Goal: Task Accomplishment & Management: Use online tool/utility

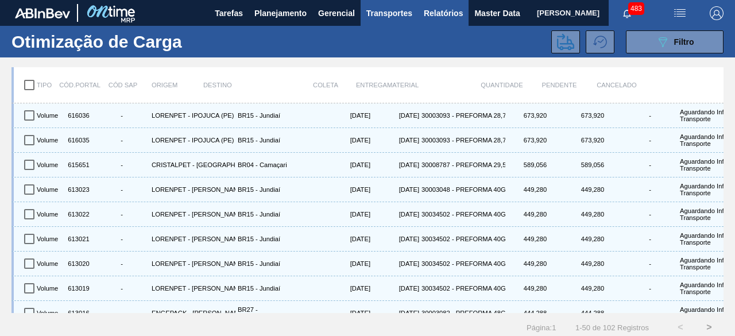
click at [445, 13] on span "Relatórios" at bounding box center [443, 13] width 39 height 14
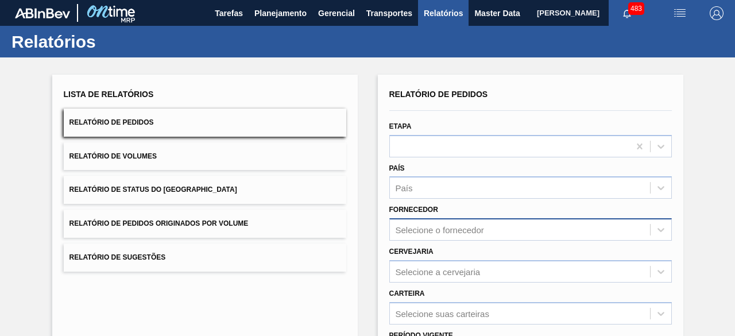
scroll to position [57, 0]
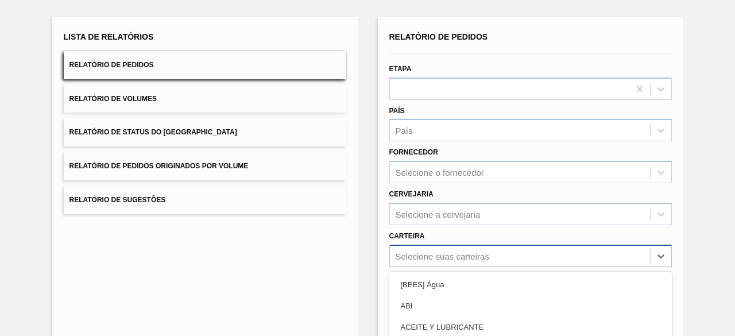
click at [479, 257] on div "option Açúcar Líquido focused, 5 of 101. 101 results available. Use Up and Down…" at bounding box center [531, 256] width 283 height 22
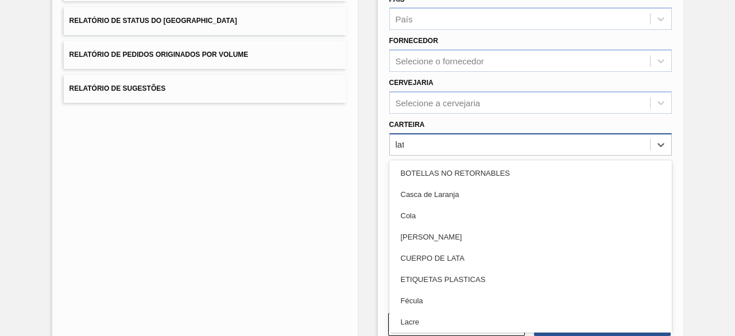
type input "lata"
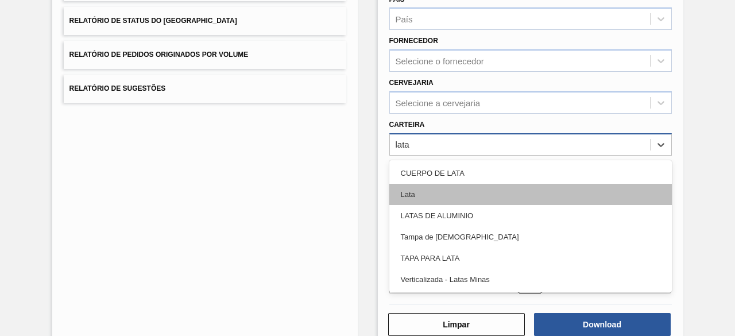
click at [464, 196] on div "Lata" at bounding box center [531, 194] width 283 height 21
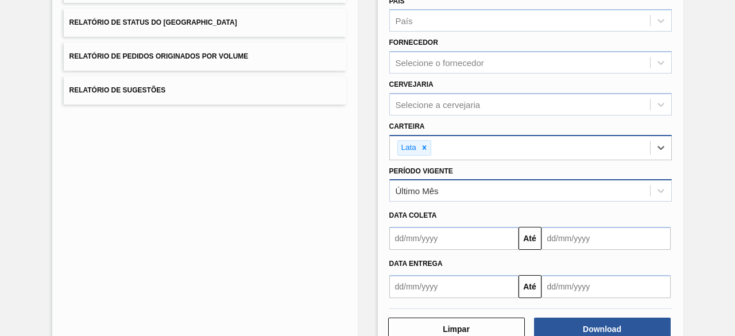
scroll to position [172, 0]
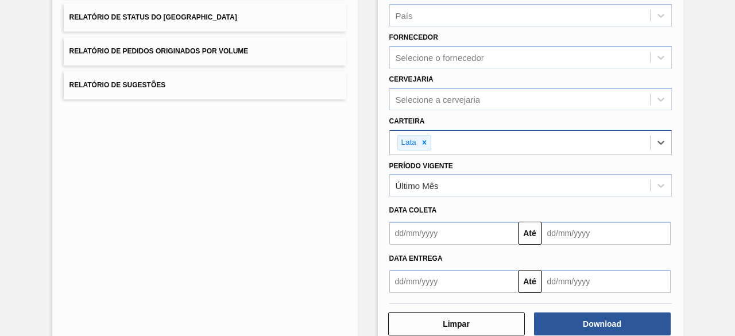
click at [446, 242] on input "text" at bounding box center [454, 233] width 129 height 23
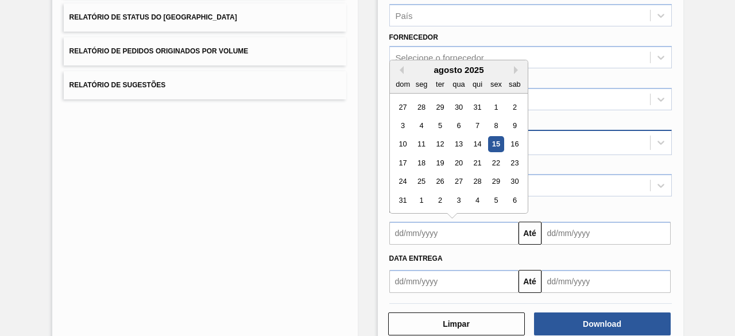
click at [498, 141] on div "15" at bounding box center [496, 145] width 16 height 16
type input "[DATE]"
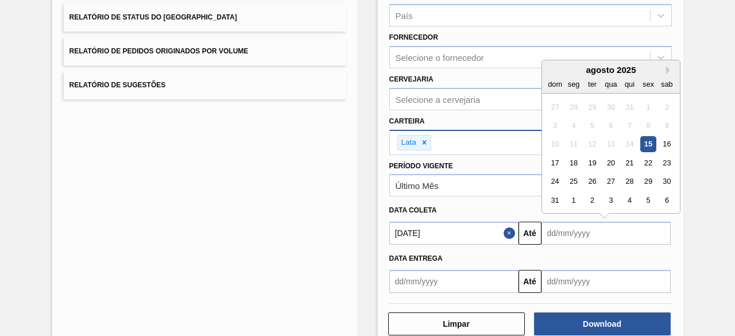
drag, startPoint x: 564, startPoint y: 234, endPoint x: 566, endPoint y: 228, distance: 6.9
click at [564, 234] on input "text" at bounding box center [606, 233] width 129 height 23
click at [592, 164] on div "19" at bounding box center [592, 163] width 16 height 16
type input "19/08/2025"
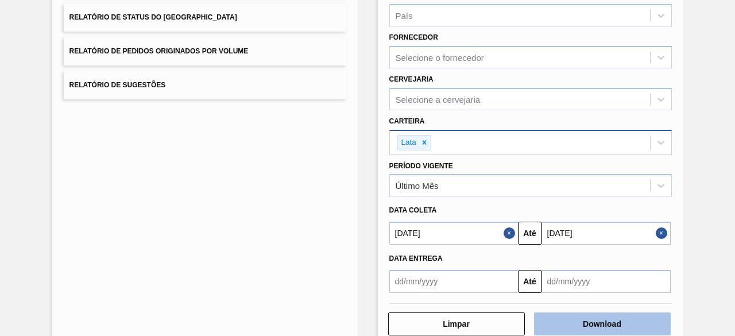
click at [602, 324] on button "Download" at bounding box center [602, 324] width 137 height 23
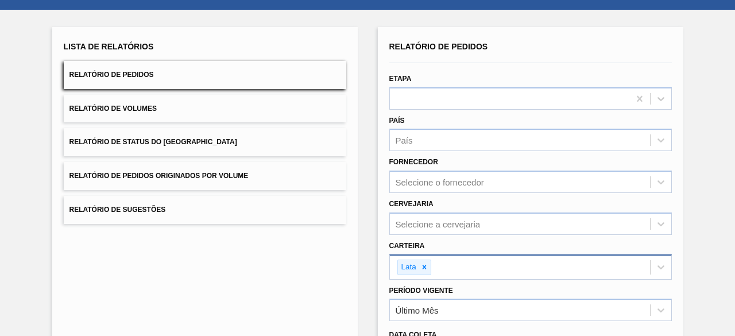
scroll to position [0, 0]
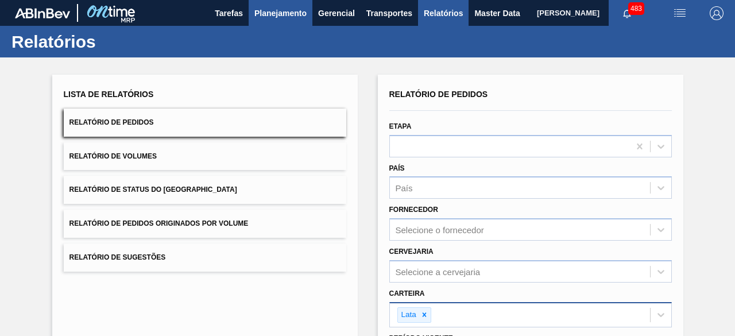
click at [273, 18] on span "Planejamento" at bounding box center [281, 13] width 52 height 14
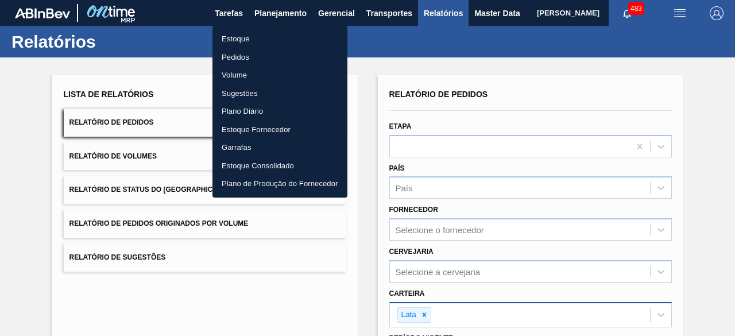
click at [248, 42] on li "Estoque" at bounding box center [280, 39] width 135 height 18
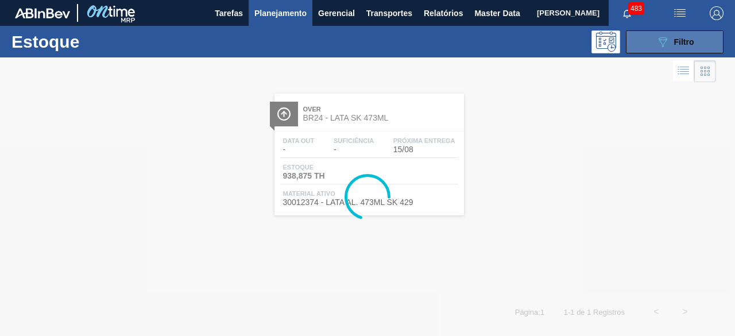
click at [667, 47] on icon "089F7B8B-B2A5-4AFE-B5C0-19BA573D28AC" at bounding box center [663, 42] width 14 height 14
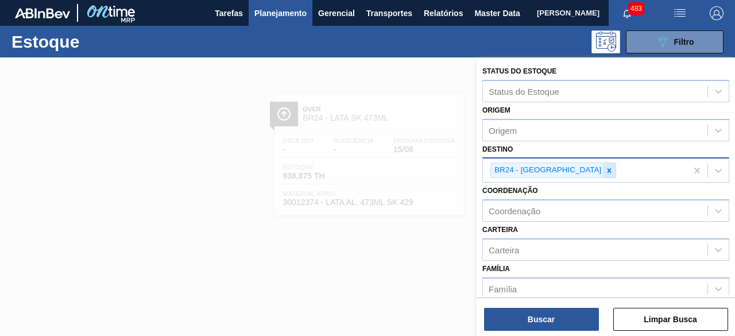
click at [606, 169] on icon at bounding box center [610, 171] width 8 height 8
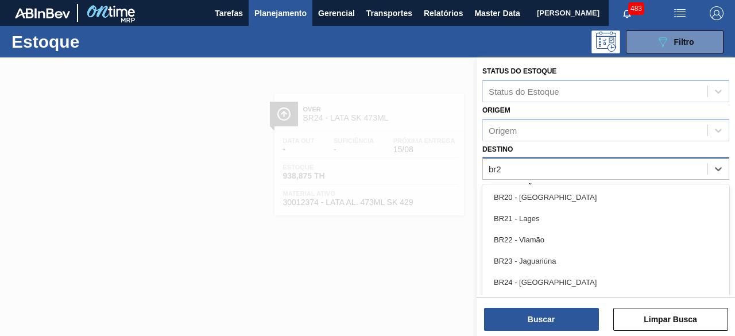
type input "br23"
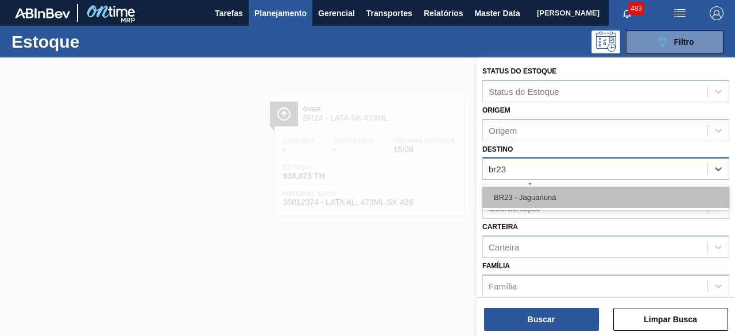
click at [566, 191] on div "BR23 - Jaguariúna" at bounding box center [606, 197] width 247 height 21
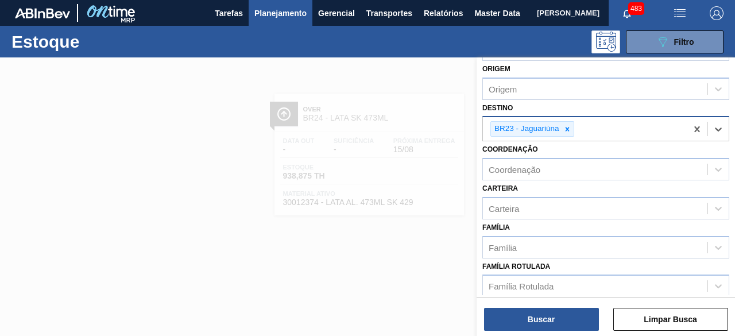
scroll to position [115, 0]
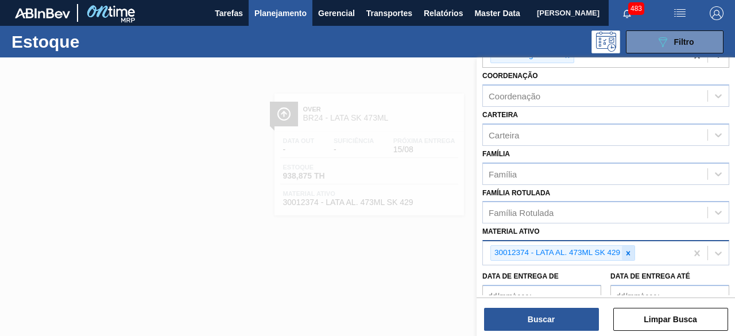
click at [628, 252] on icon at bounding box center [629, 253] width 4 height 4
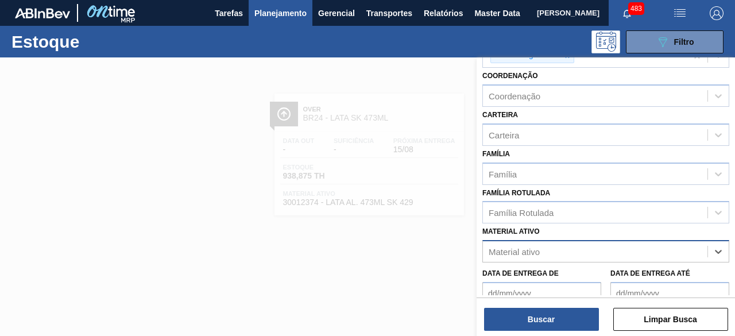
paste ativo "30034232"
type ativo "30034232"
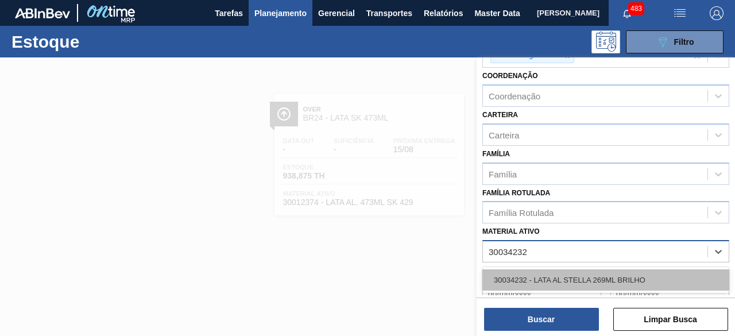
click at [596, 275] on div "30034232 - LATA AL STELLA 269ML BRILHO" at bounding box center [606, 279] width 247 height 21
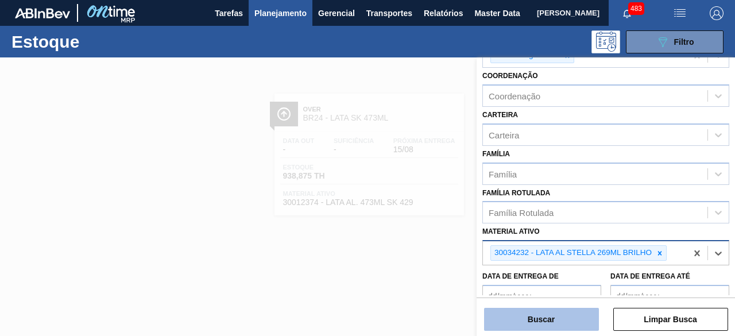
click at [577, 320] on button "Buscar" at bounding box center [541, 319] width 115 height 23
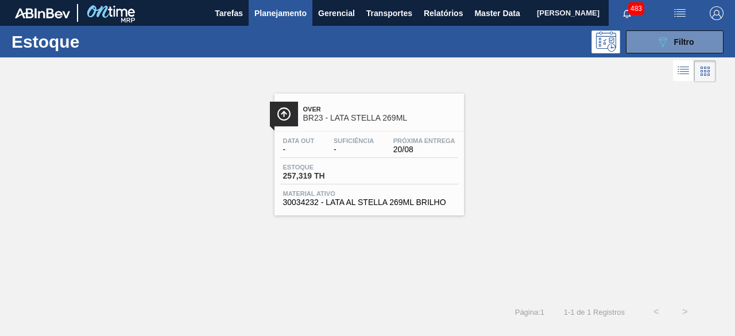
click at [361, 153] on span "-" at bounding box center [354, 149] width 40 height 9
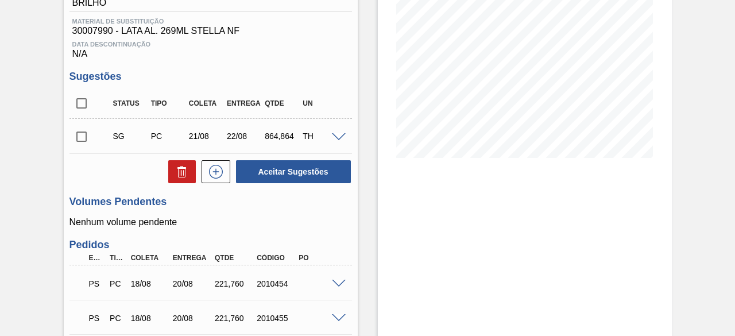
scroll to position [287, 0]
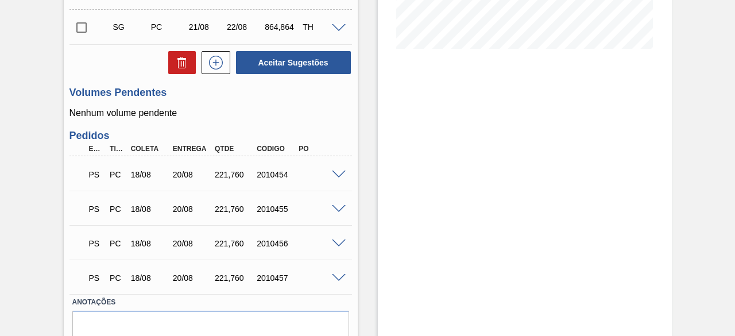
click at [339, 173] on span at bounding box center [339, 175] width 14 height 9
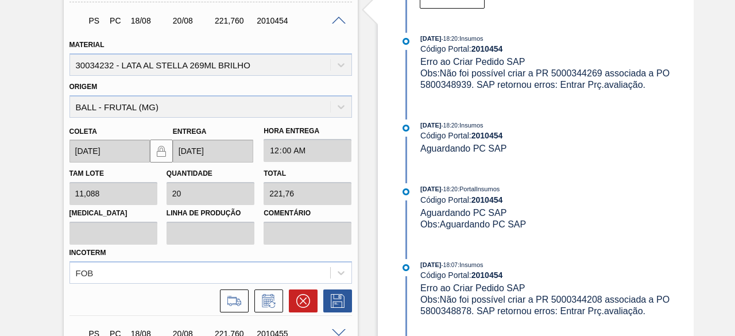
scroll to position [460, 0]
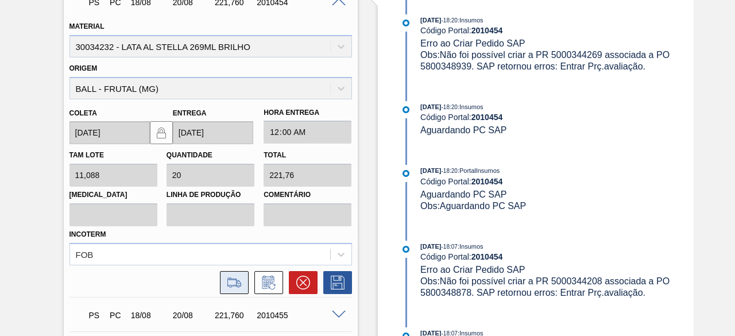
click at [237, 288] on icon at bounding box center [234, 283] width 18 height 14
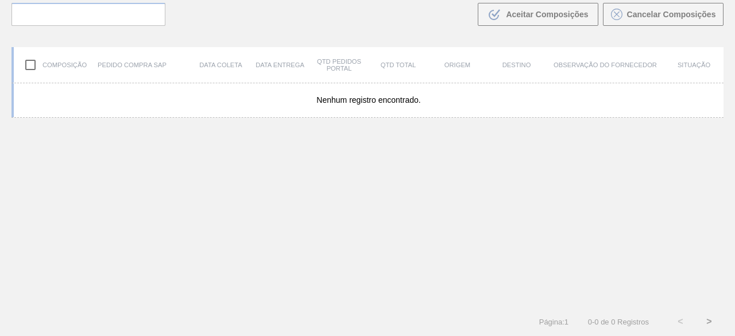
scroll to position [82, 0]
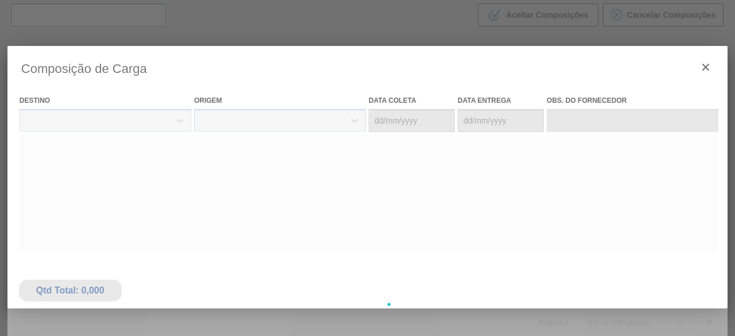
type coleta "[DATE]"
type entrega "[DATE]"
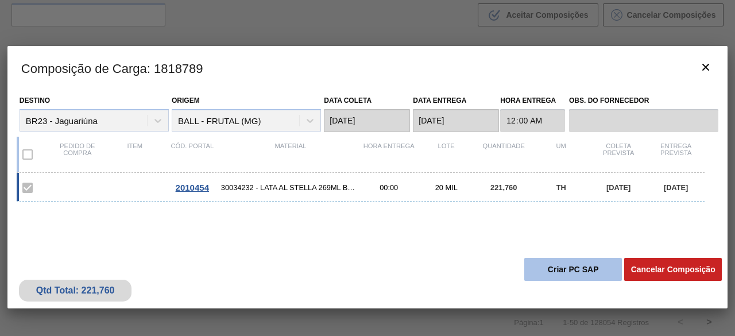
click at [548, 273] on button "Criar PC SAP" at bounding box center [574, 269] width 98 height 23
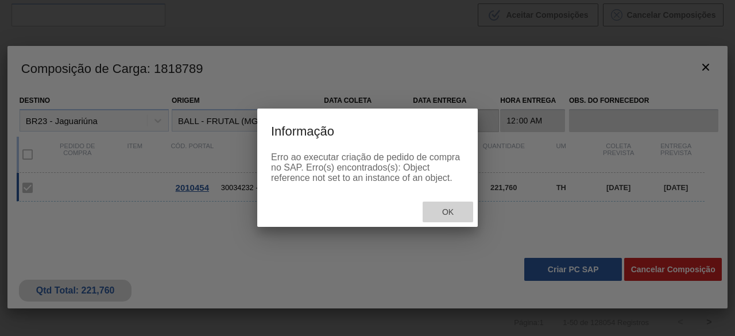
click at [448, 212] on span "Ok" at bounding box center [448, 211] width 30 height 9
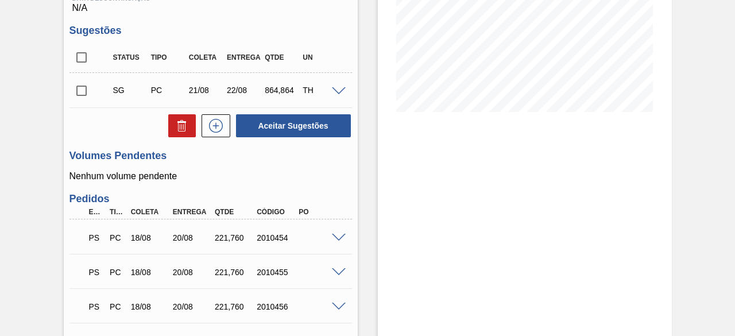
scroll to position [342, 0]
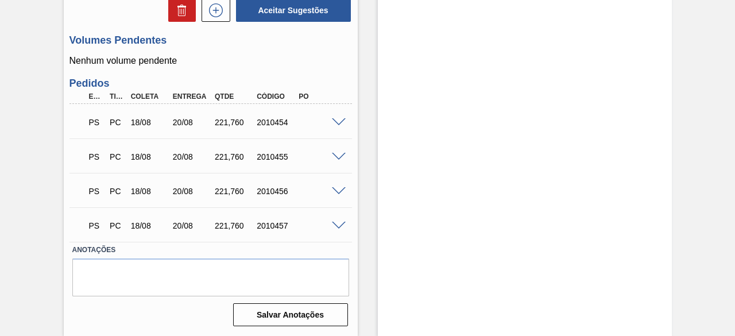
click at [338, 119] on span at bounding box center [339, 122] width 14 height 9
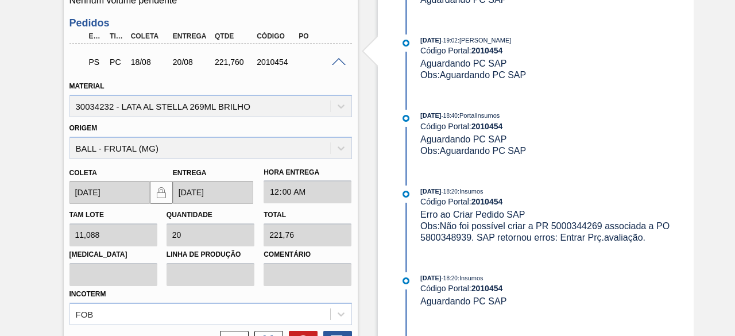
scroll to position [572, 0]
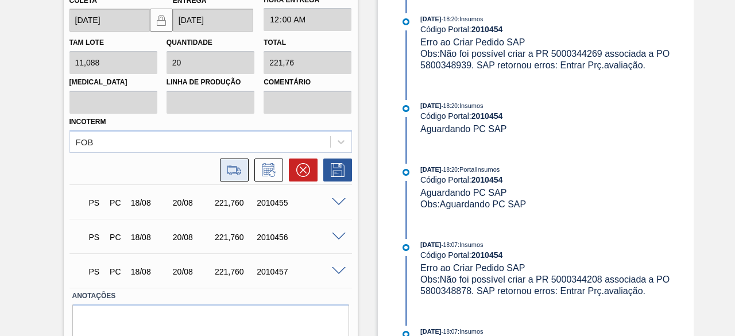
click at [236, 176] on icon at bounding box center [234, 170] width 18 height 14
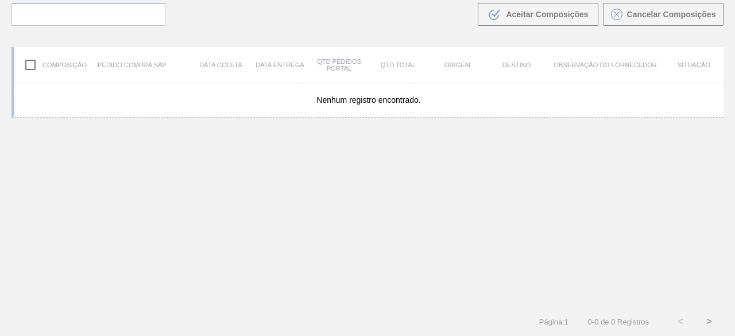
scroll to position [82, 0]
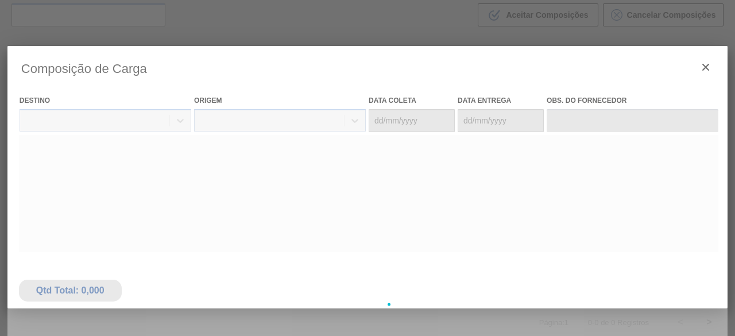
type coleta "[DATE]"
type entrega "[DATE]"
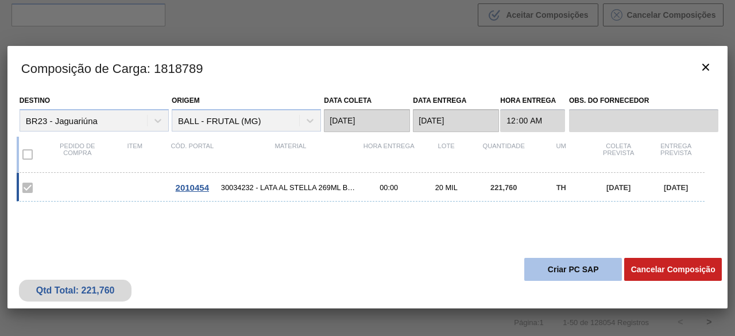
click at [569, 272] on button "Criar PC SAP" at bounding box center [574, 269] width 98 height 23
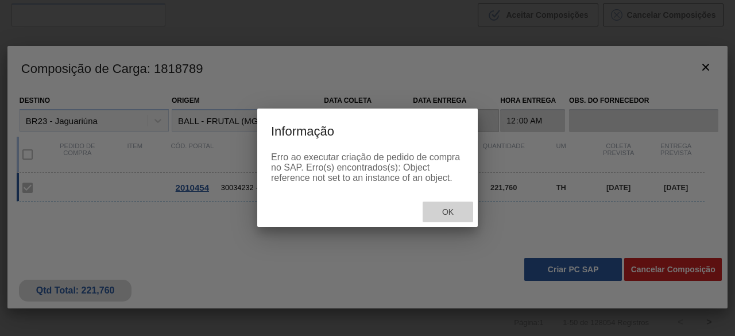
click at [452, 211] on span "Ok" at bounding box center [448, 211] width 30 height 9
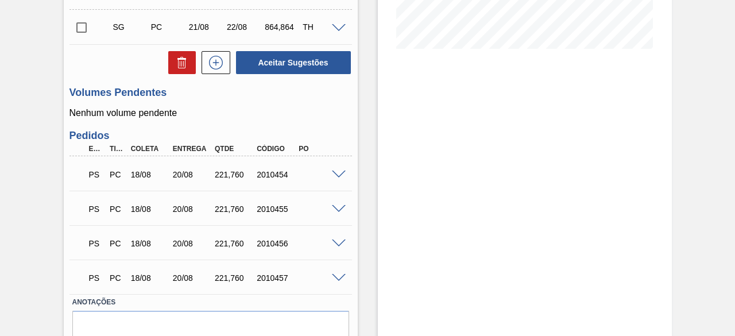
scroll to position [342, 0]
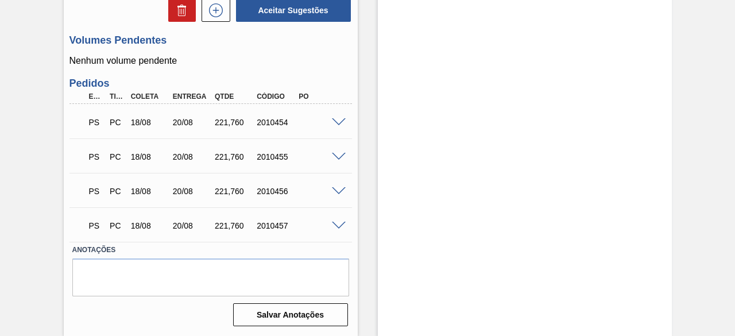
click at [340, 117] on div at bounding box center [340, 121] width 23 height 9
click at [338, 121] on span at bounding box center [339, 122] width 14 height 9
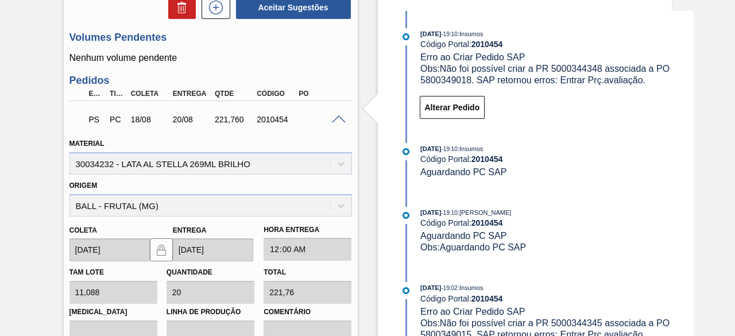
scroll to position [285, 0]
